Goal: Book appointment/travel/reservation

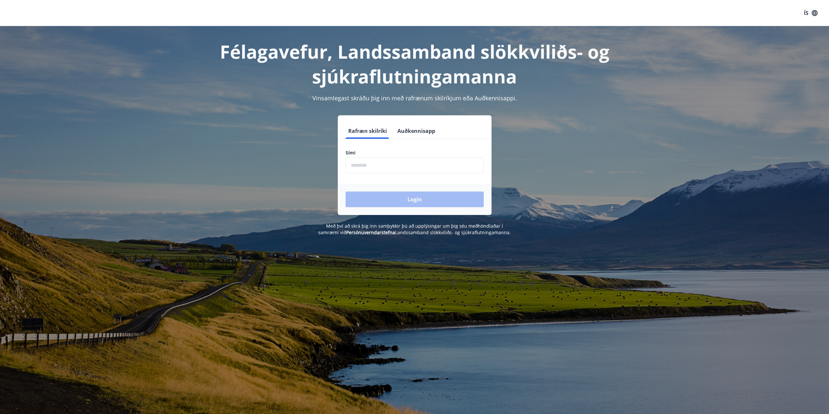
click at [369, 166] on input "phone" at bounding box center [415, 165] width 138 height 16
type input "********"
click at [410, 199] on button "Login" at bounding box center [415, 200] width 138 height 16
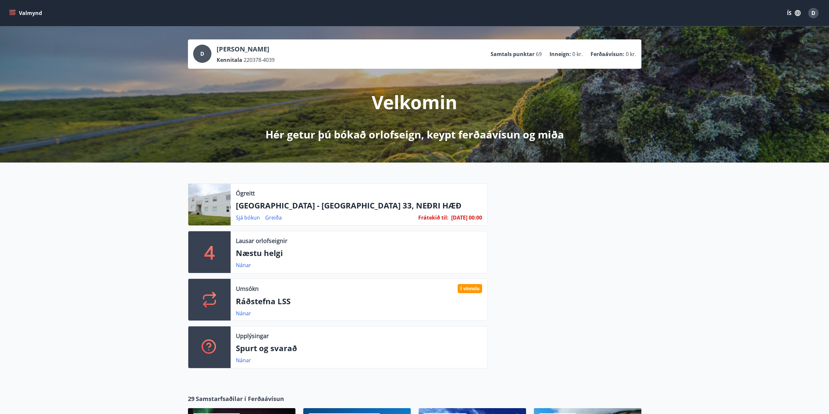
click at [18, 11] on button "Valmynd" at bounding box center [26, 13] width 37 height 12
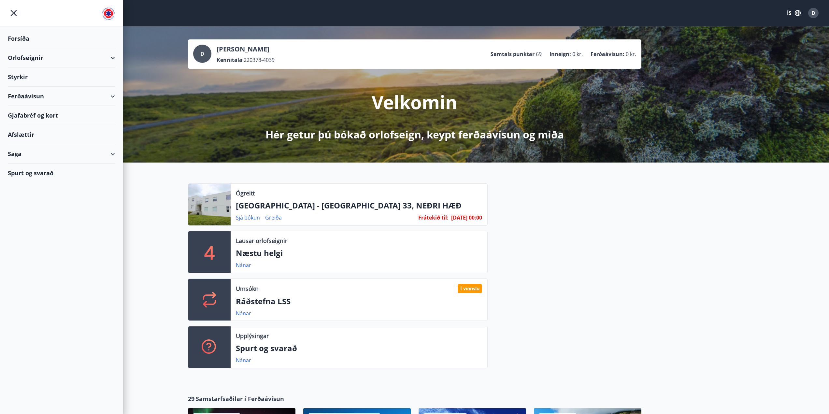
click at [21, 57] on div "Orlofseignir" at bounding box center [61, 57] width 107 height 19
click at [27, 89] on div "Bókunardagatal" at bounding box center [61, 88] width 97 height 14
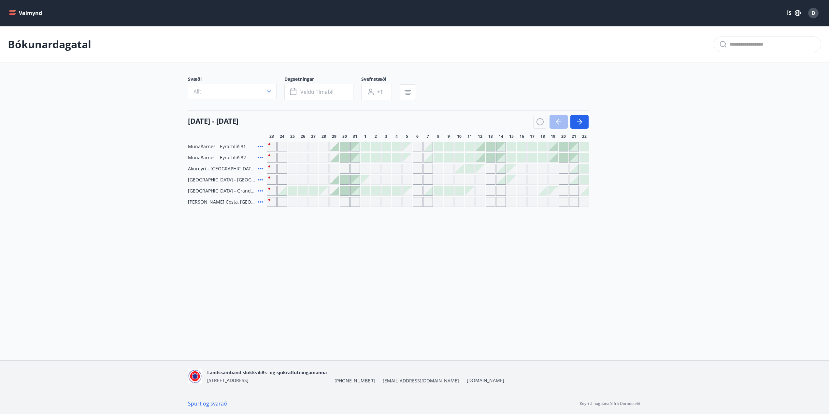
click at [248, 202] on span "[PERSON_NAME] Costa, [GEOGRAPHIC_DATA]" at bounding box center [221, 202] width 67 height 7
click at [583, 123] on icon "button" at bounding box center [580, 122] width 8 height 8
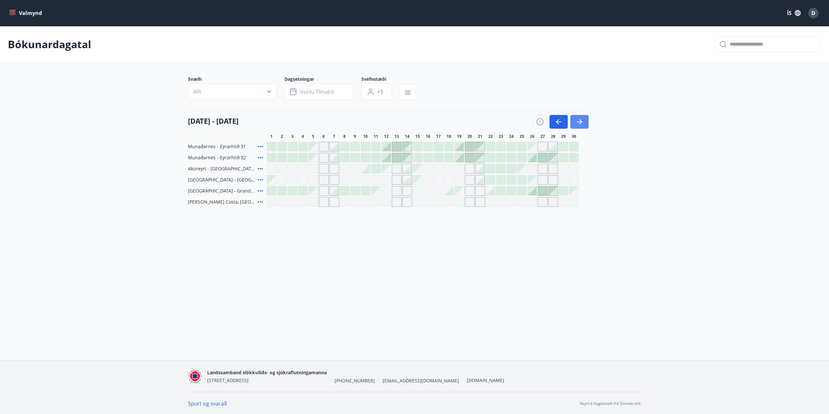
click at [583, 123] on icon "button" at bounding box center [580, 122] width 8 height 8
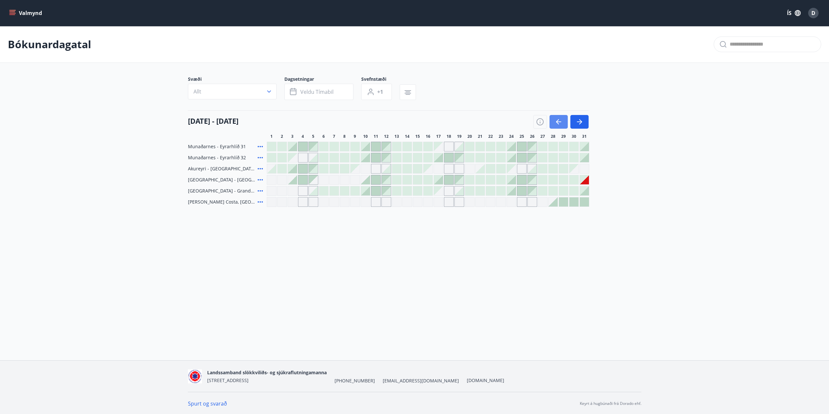
click at [557, 121] on icon "button" at bounding box center [559, 122] width 8 height 8
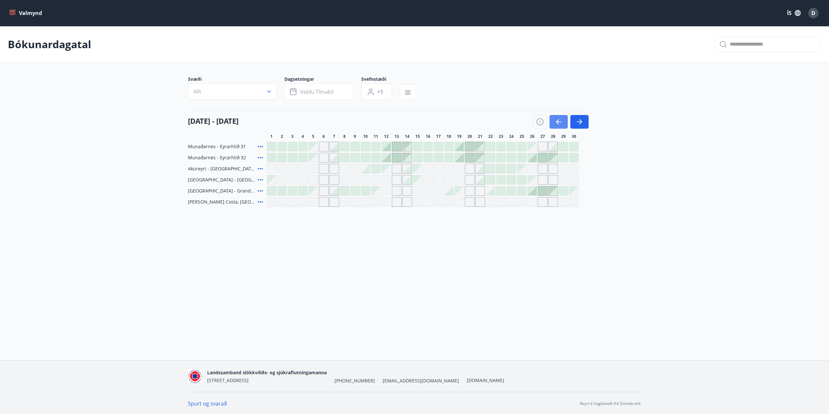
click at [557, 121] on icon "button" at bounding box center [559, 122] width 8 height 8
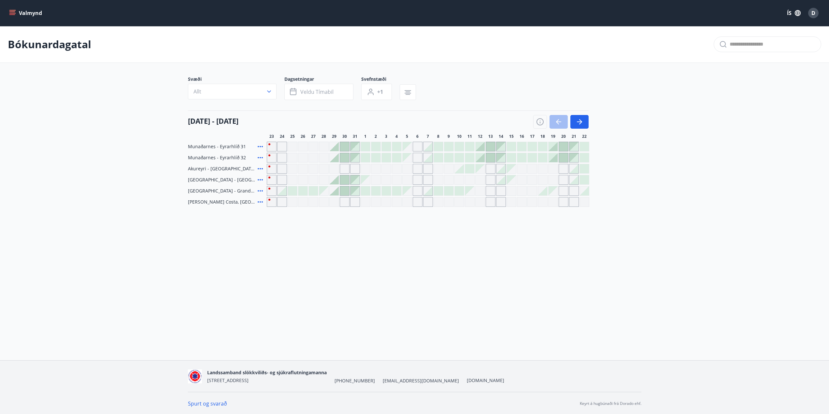
click at [312, 202] on div "Gráir dagar eru ekki bókanlegir" at bounding box center [314, 202] width 10 height 10
click at [581, 121] on icon "button" at bounding box center [580, 122] width 8 height 8
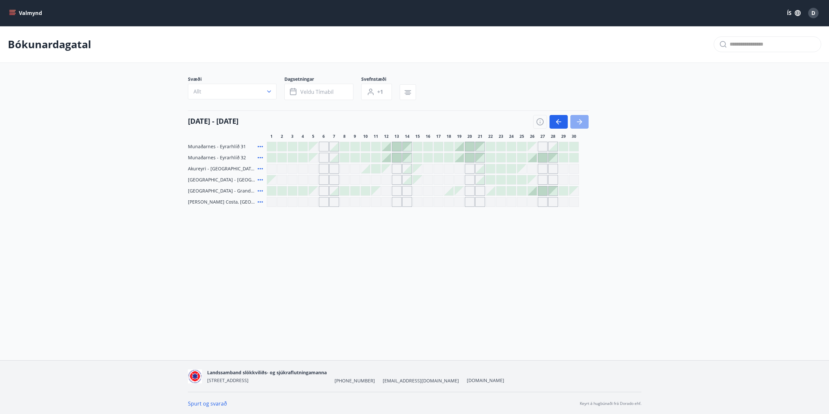
click at [581, 121] on icon "button" at bounding box center [580, 122] width 8 height 8
